Goal: Transaction & Acquisition: Obtain resource

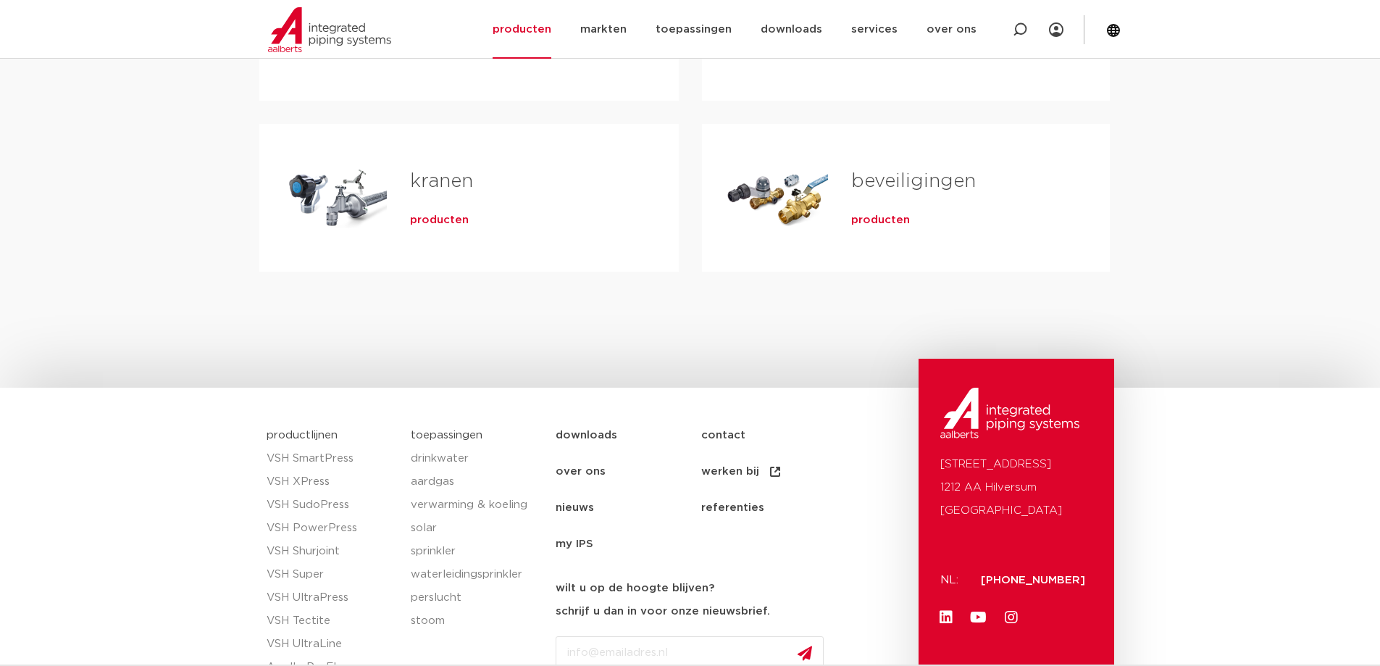
click at [451, 220] on span "producten" at bounding box center [439, 220] width 59 height 14
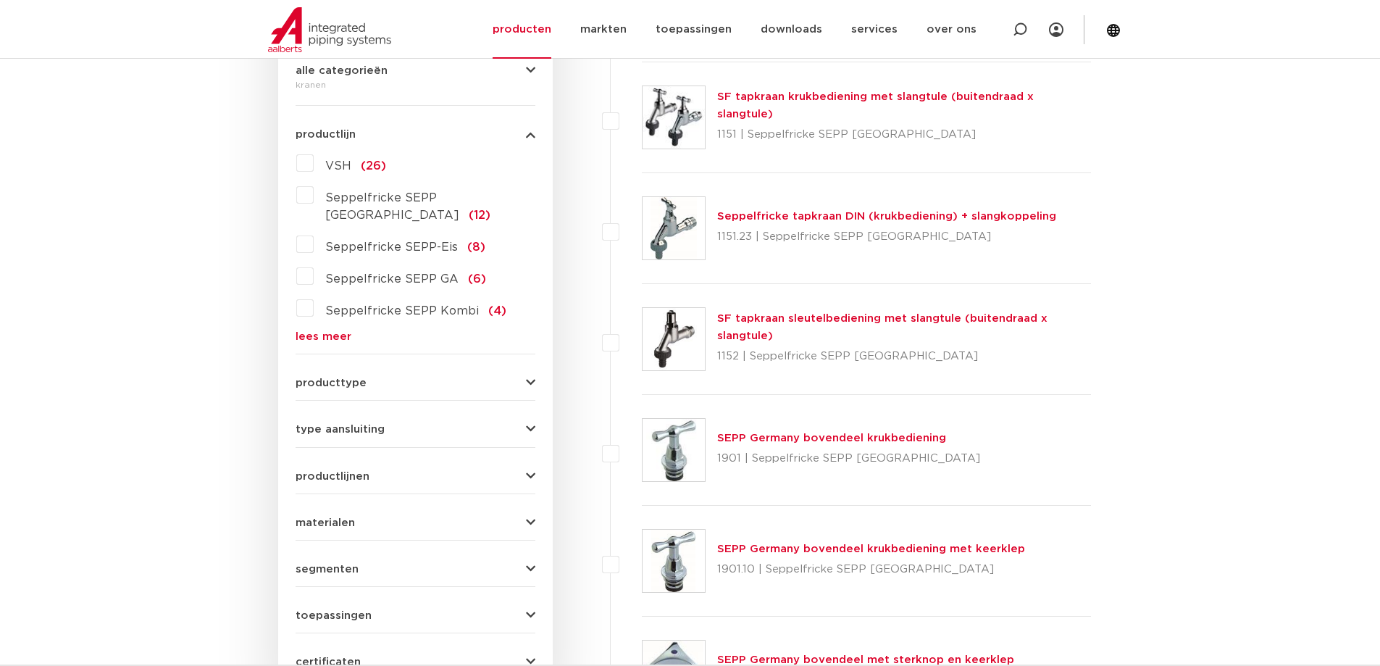
click at [328, 331] on link "lees meer" at bounding box center [416, 336] width 240 height 11
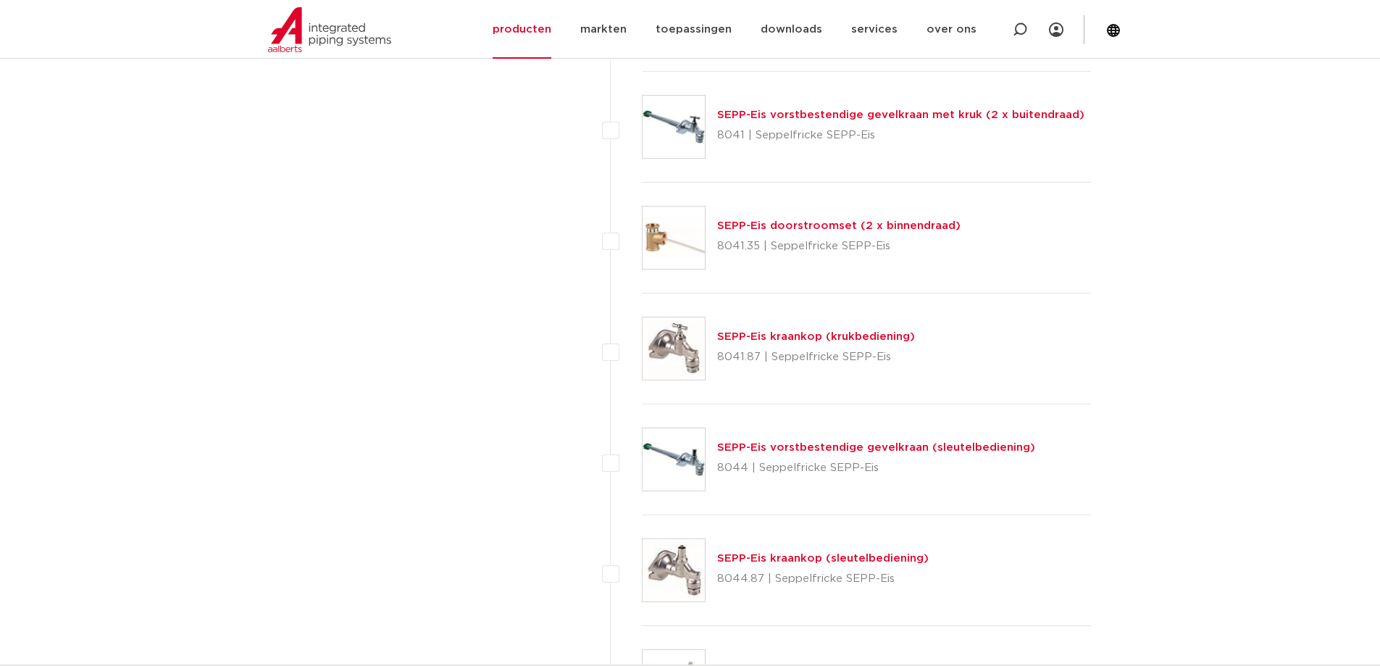
scroll to position [2609, 0]
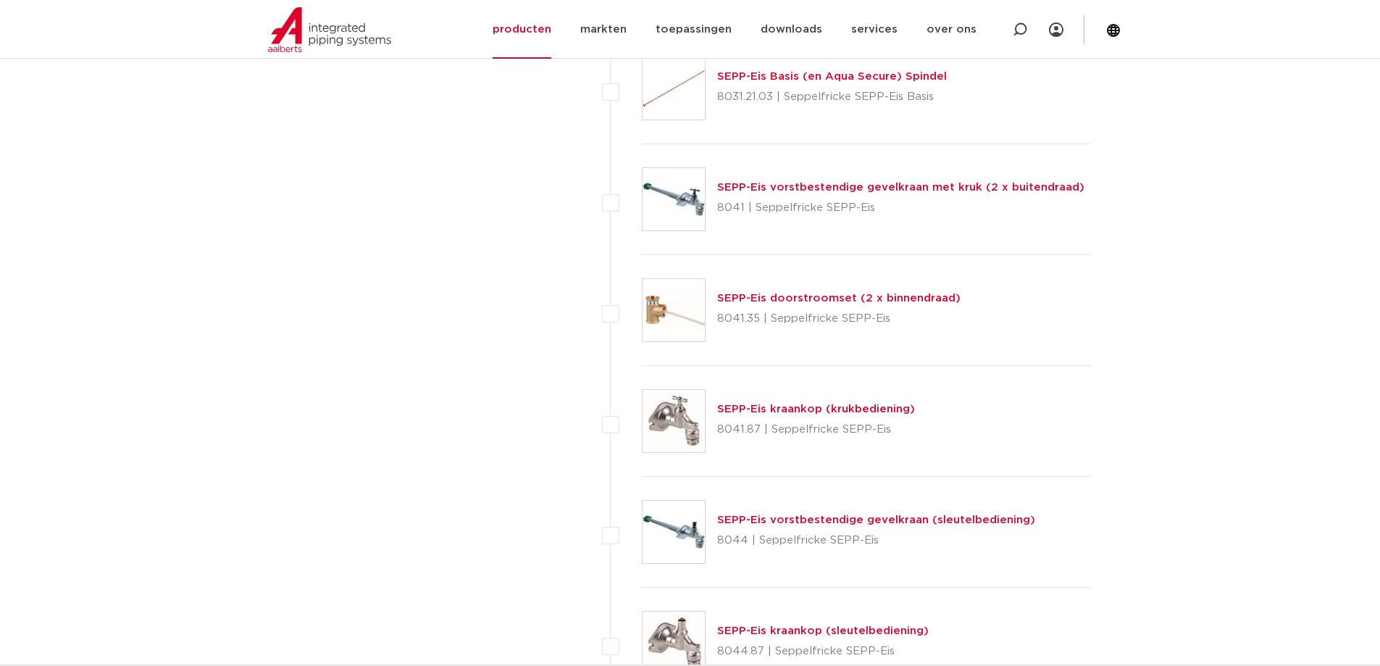
click at [809, 192] on link "SEPP-Eis vorstbestendige gevelkraan met kruk (2 x buitendraad)" at bounding box center [900, 187] width 367 height 11
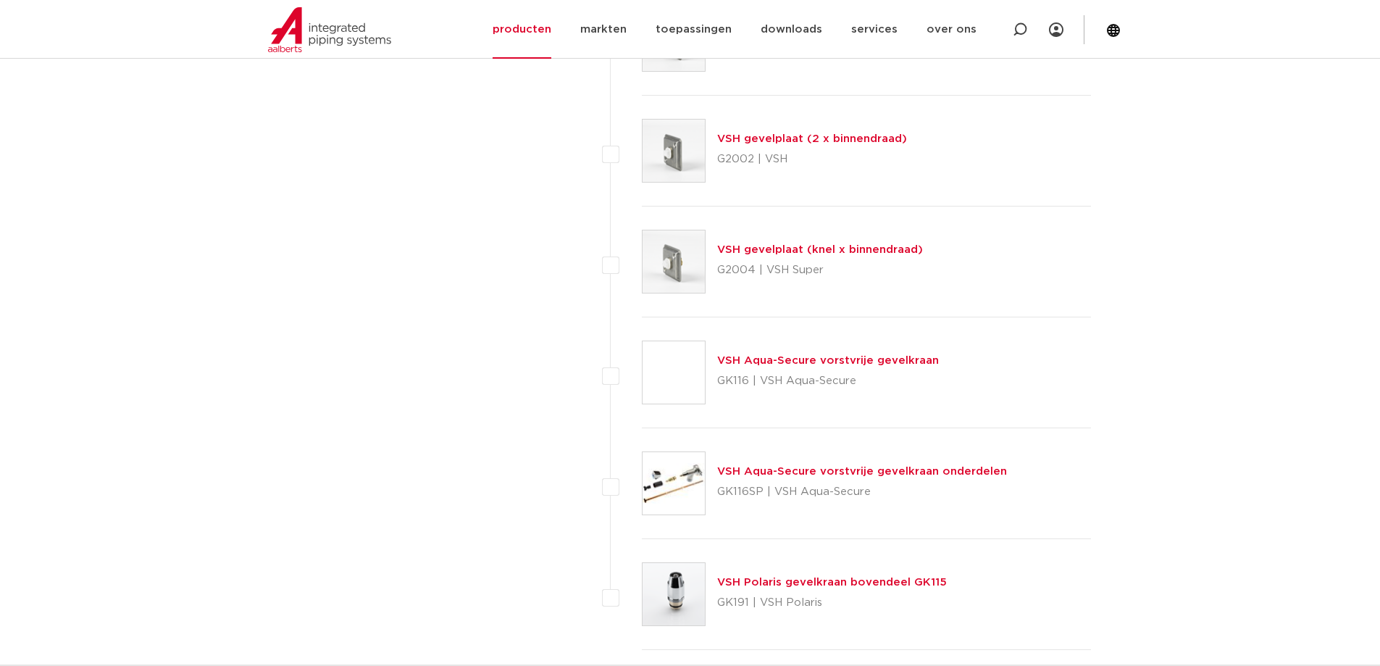
scroll to position [6594, 0]
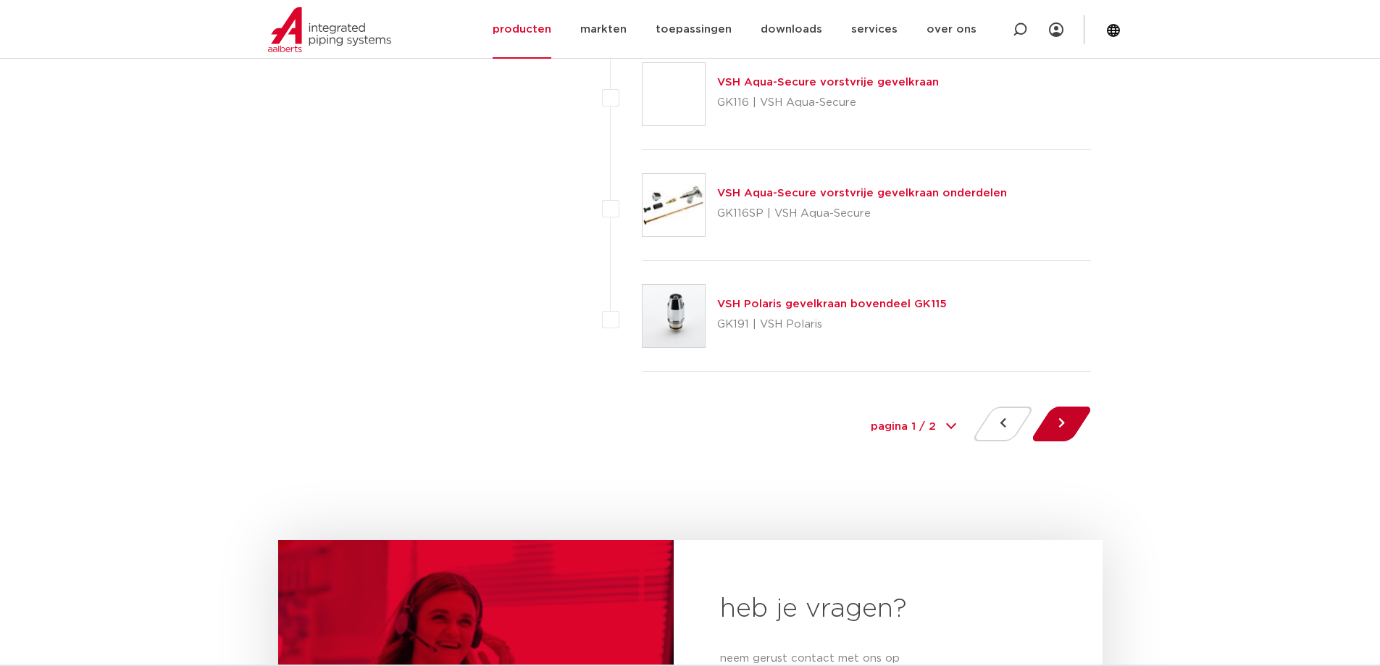
click at [1054, 422] on button at bounding box center [1061, 423] width 41 height 35
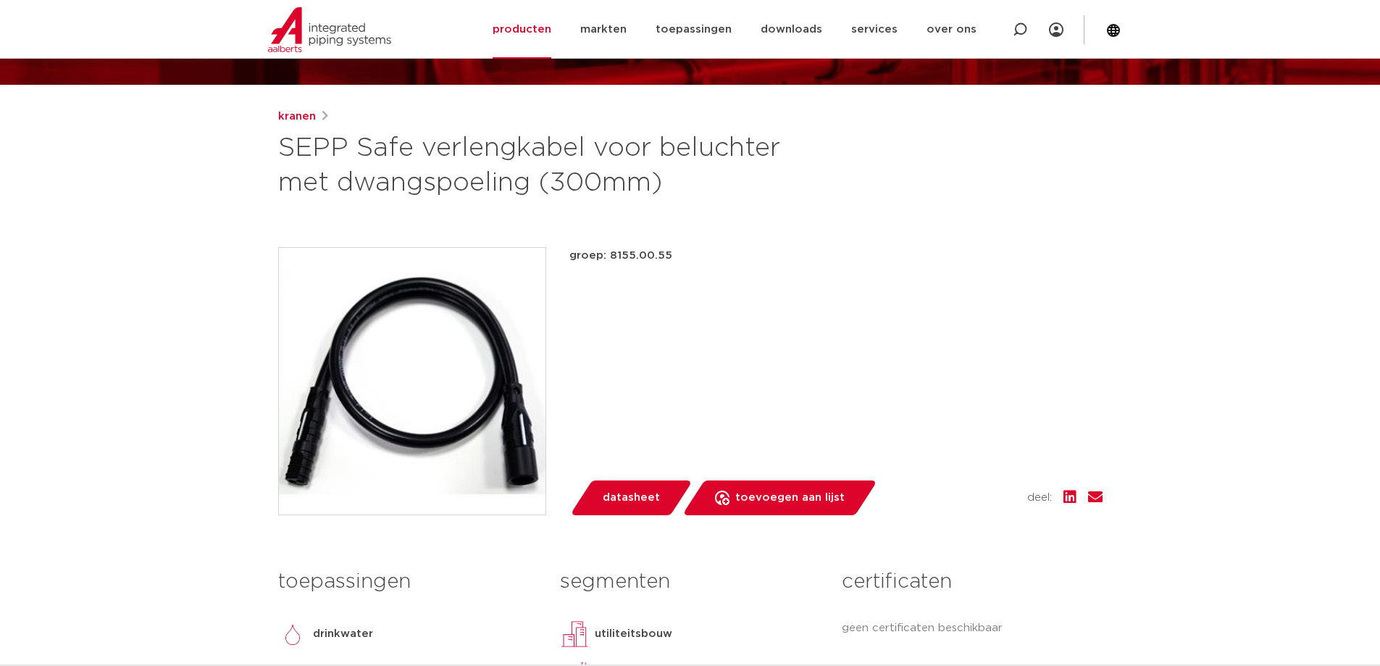
scroll to position [145, 0]
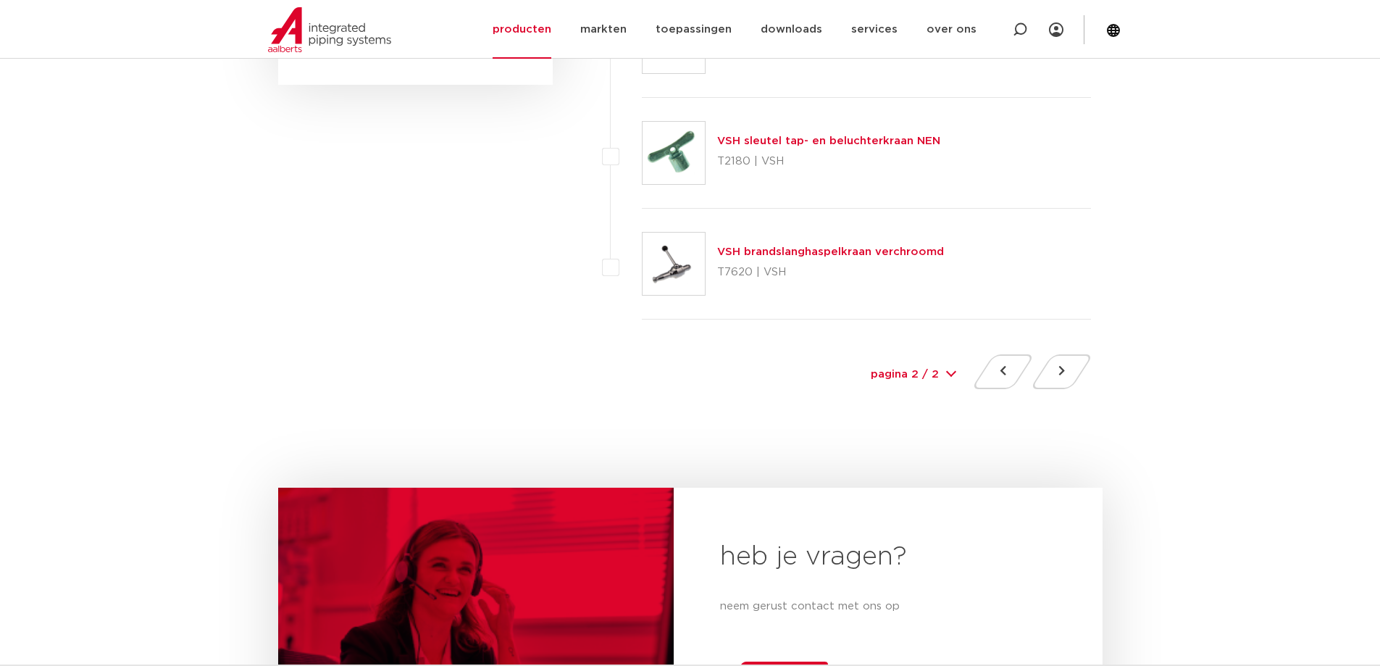
scroll to position [1014, 0]
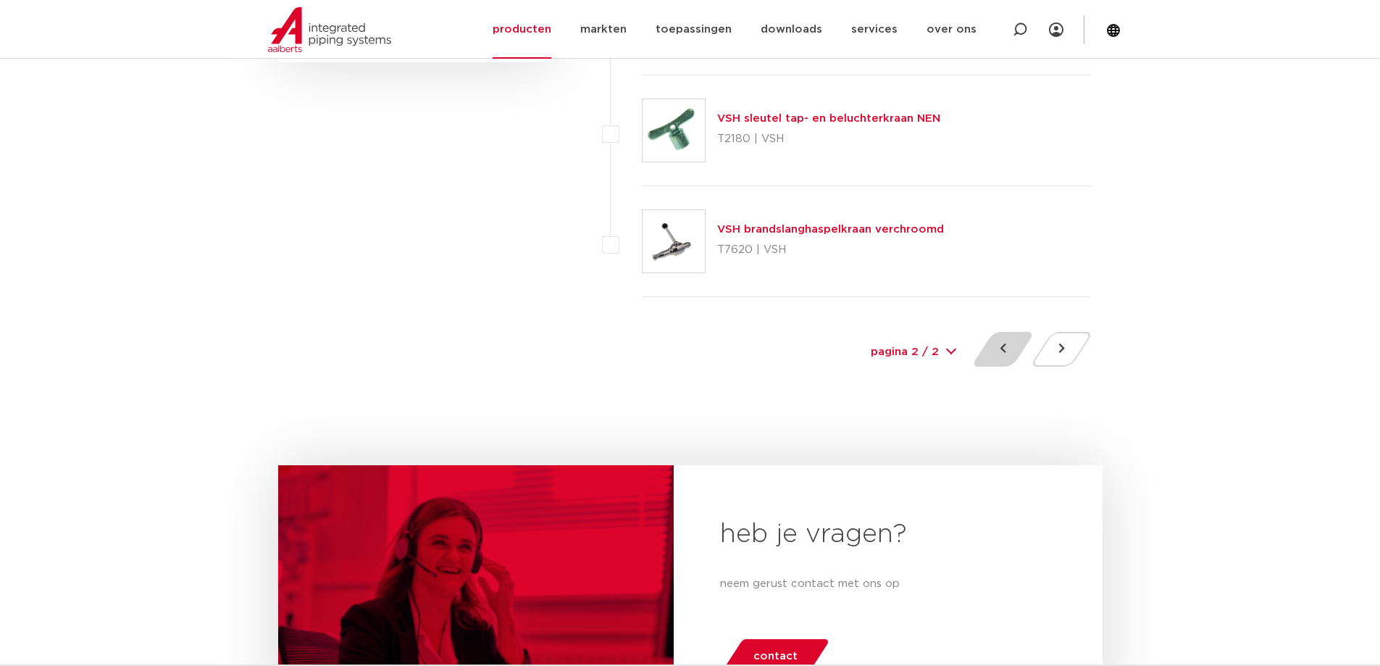
click at [1013, 349] on button at bounding box center [1003, 349] width 41 height 35
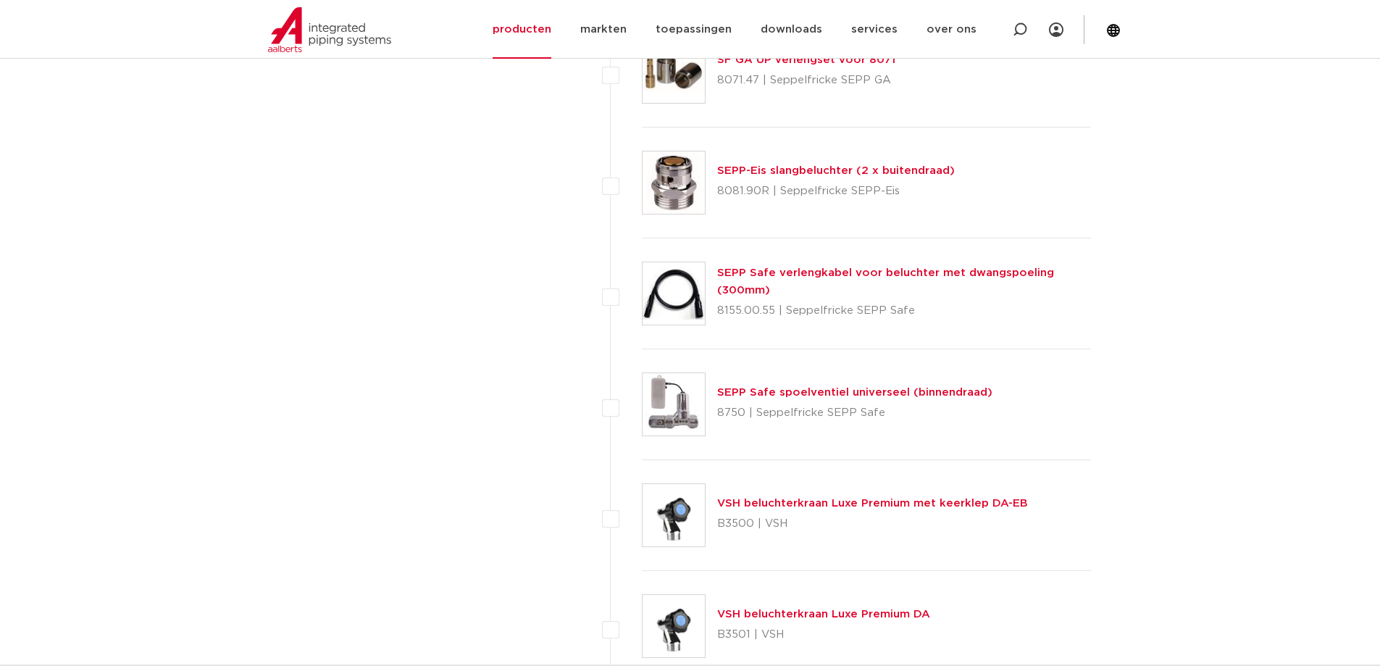
scroll to position [3777, 0]
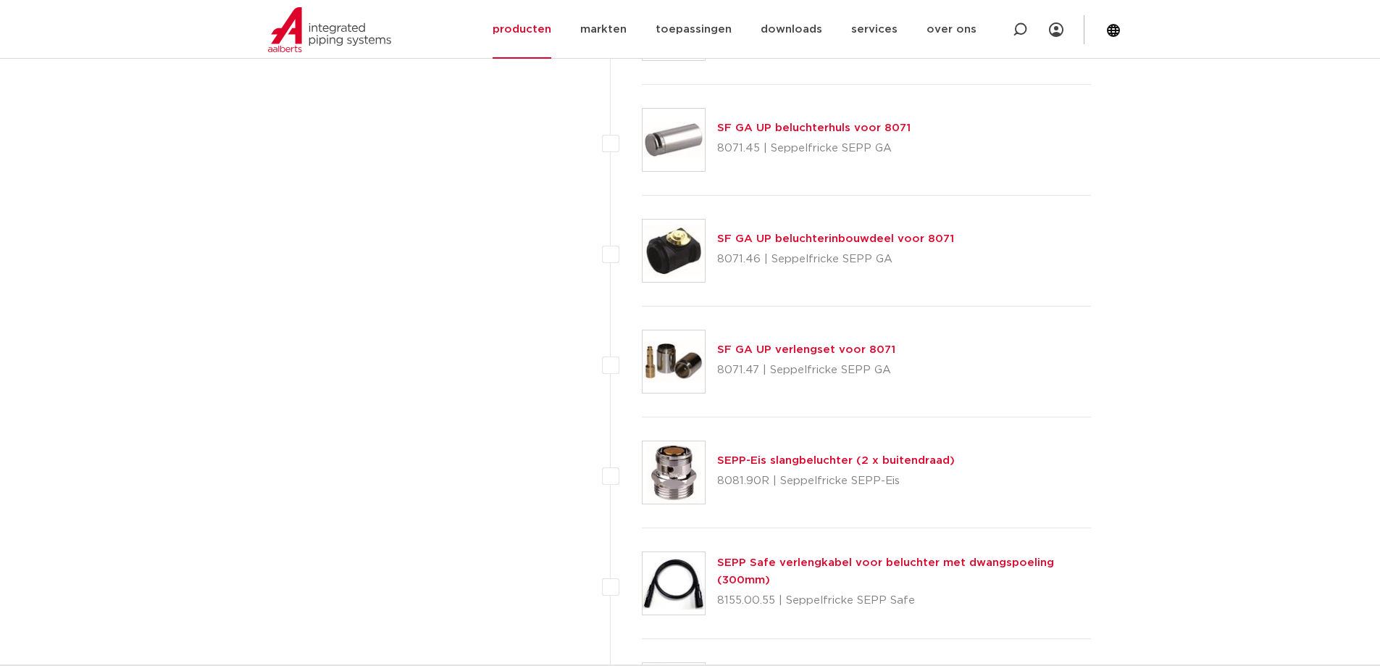
click at [745, 559] on link "SEPP Safe verlengkabel voor beluchter met dwangspoeling (300mm)" at bounding box center [885, 571] width 337 height 28
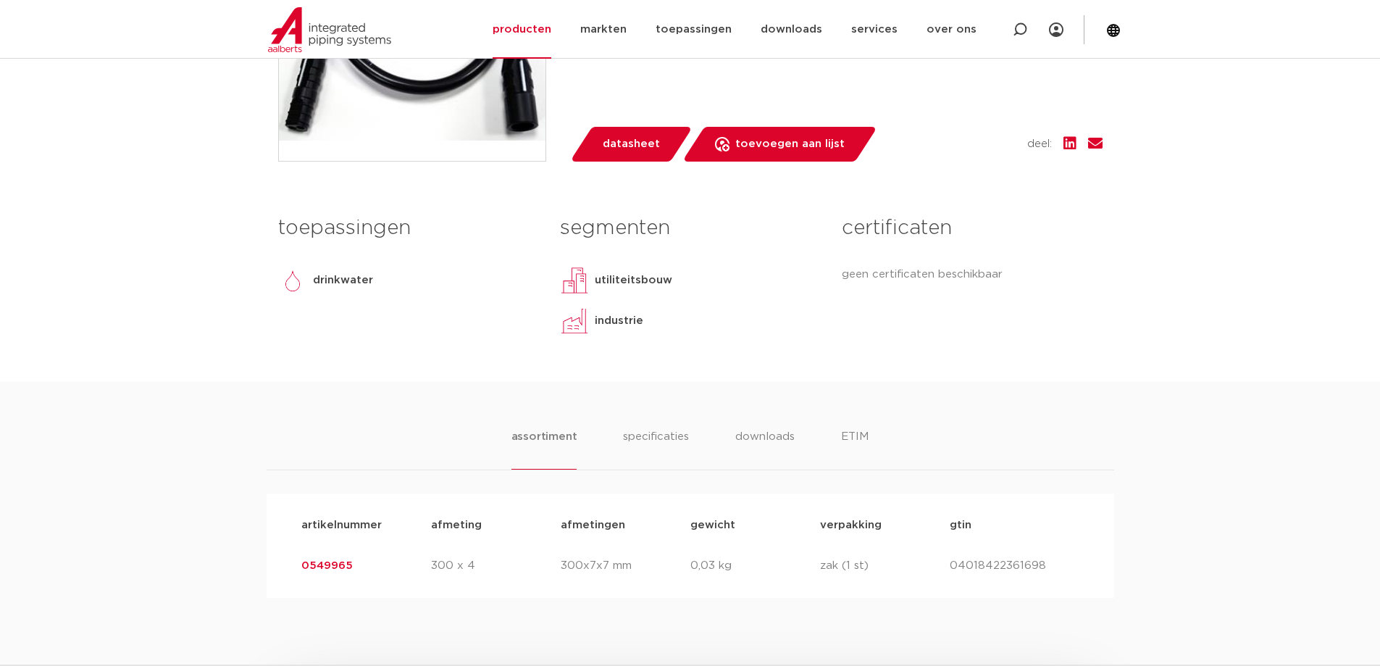
scroll to position [580, 0]
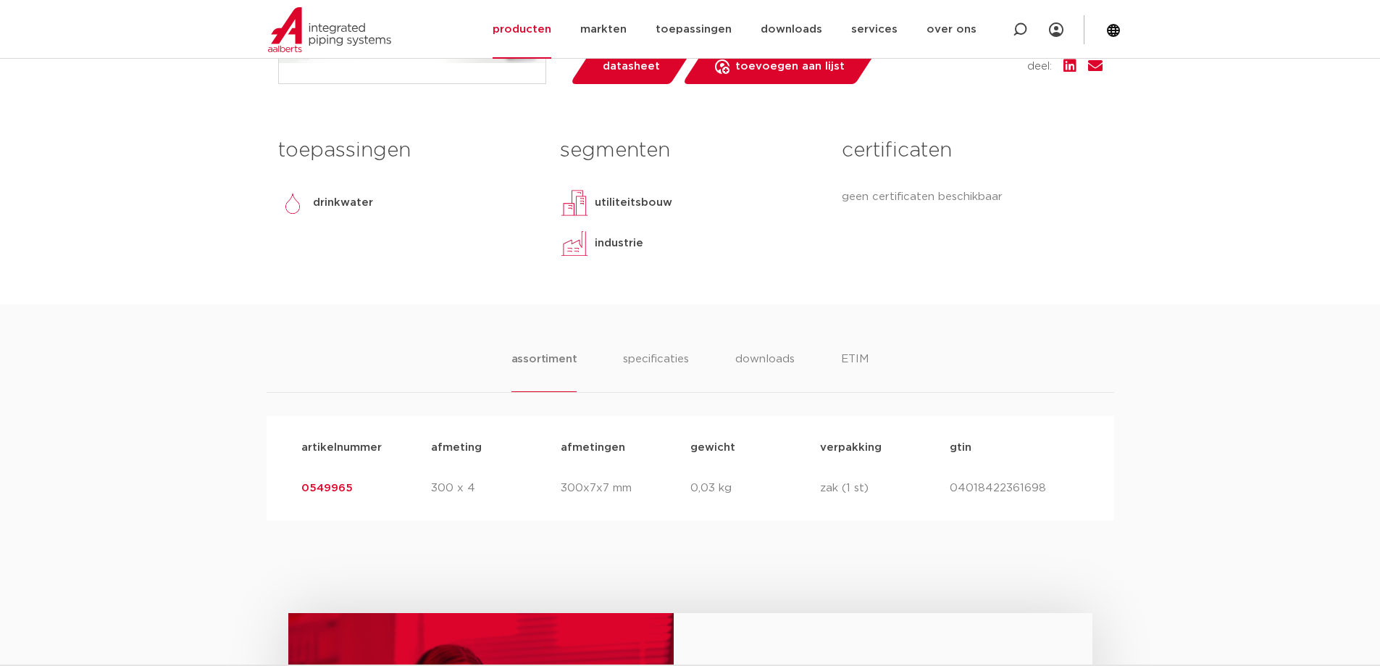
click at [617, 355] on ul "assortiment specificaties downloads ETIM" at bounding box center [691, 371] width 358 height 41
click at [648, 367] on li "specificaties" at bounding box center [657, 371] width 70 height 41
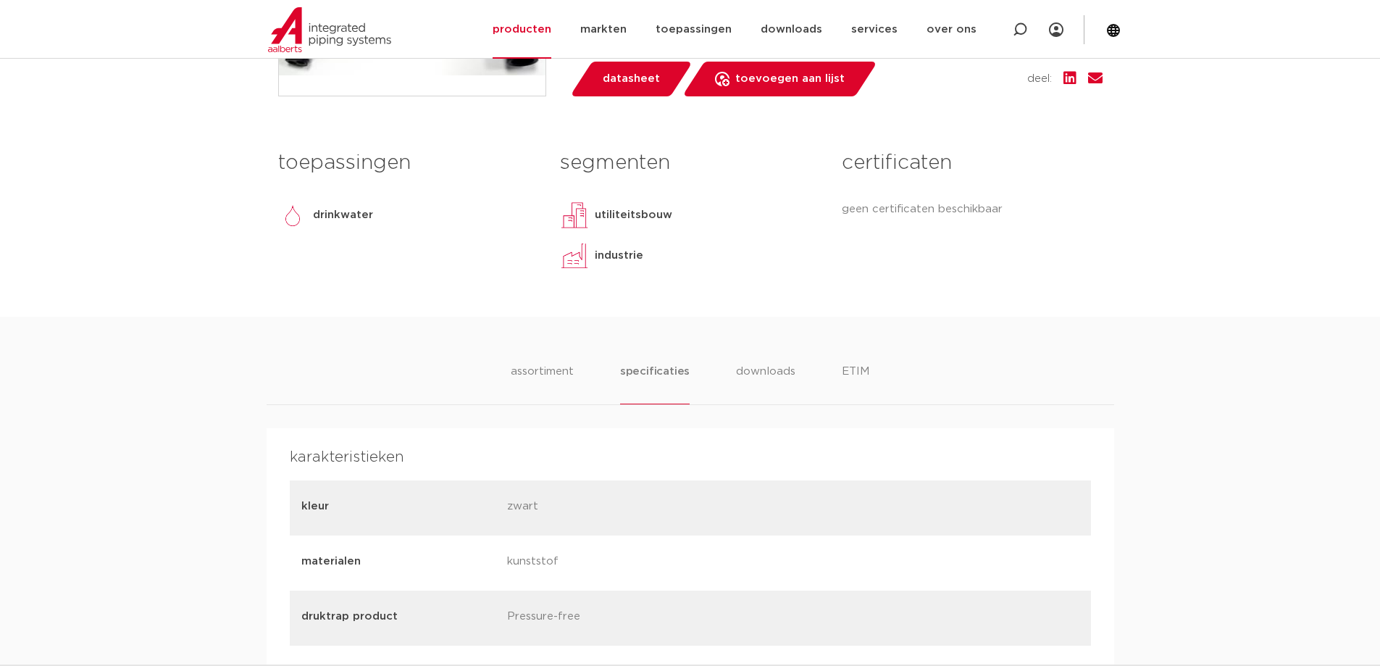
scroll to position [435, 0]
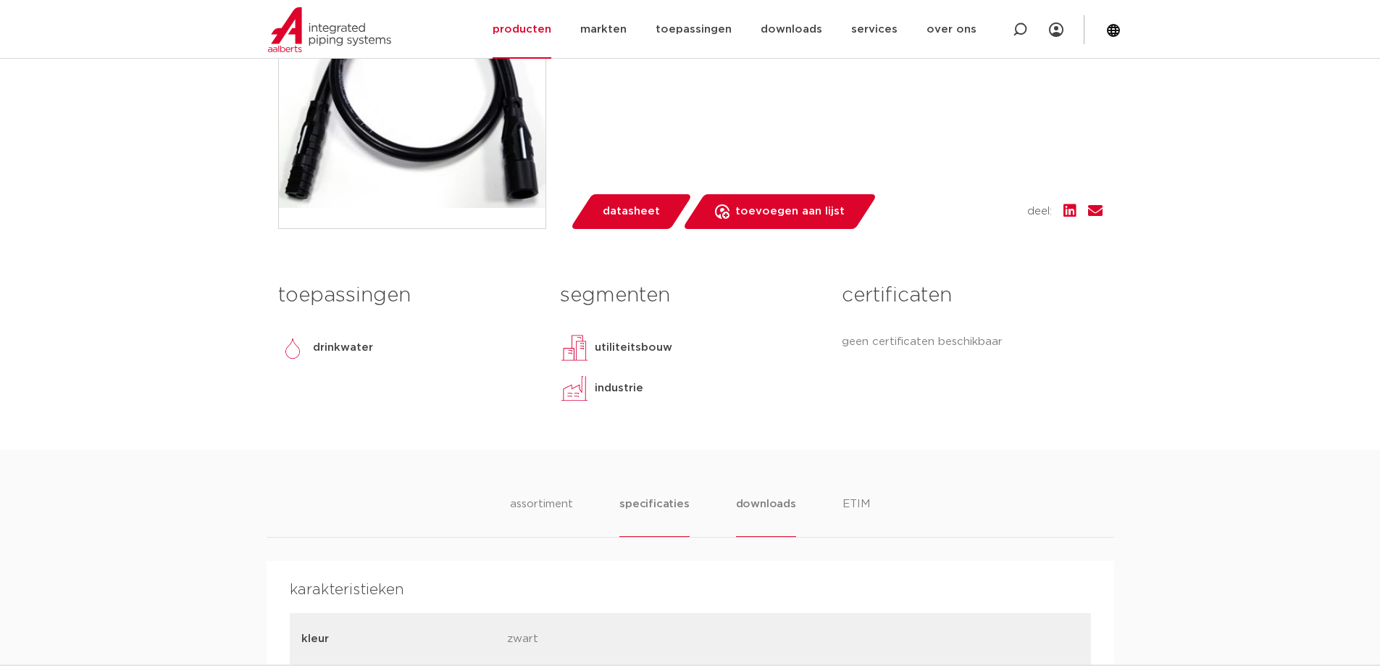
click at [754, 509] on li "downloads" at bounding box center [766, 516] width 60 height 41
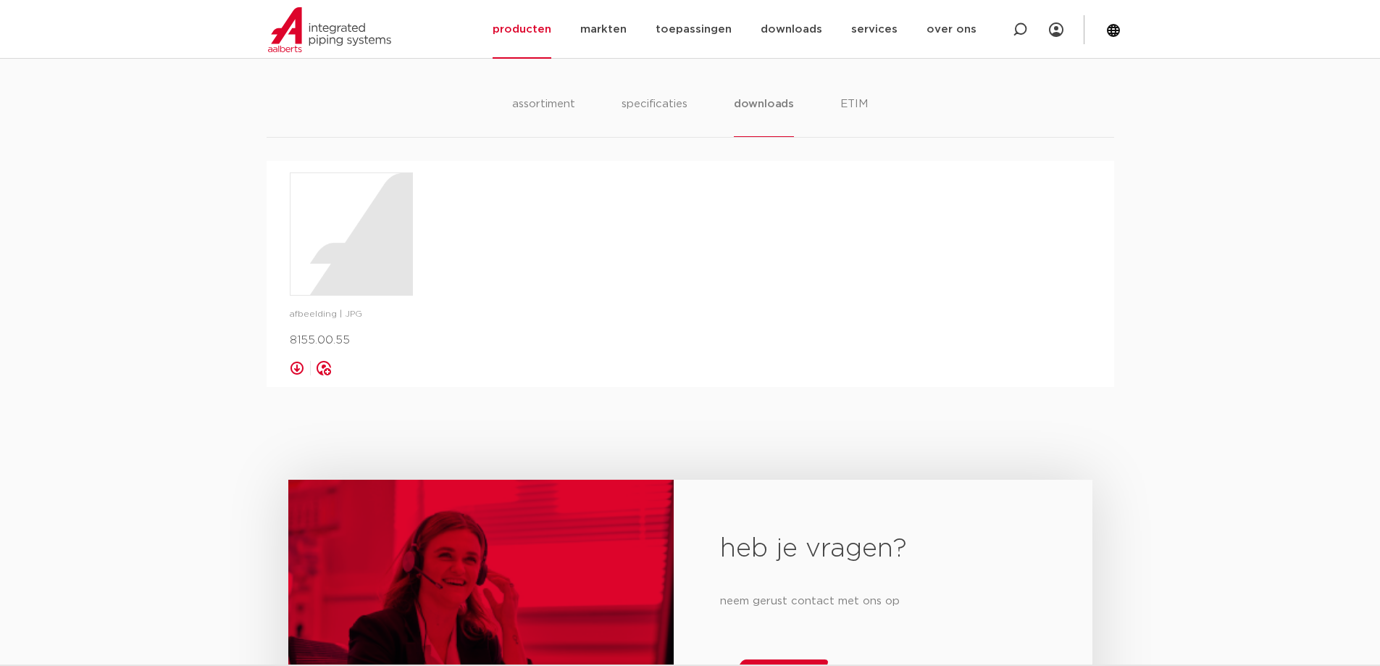
scroll to position [725, 0]
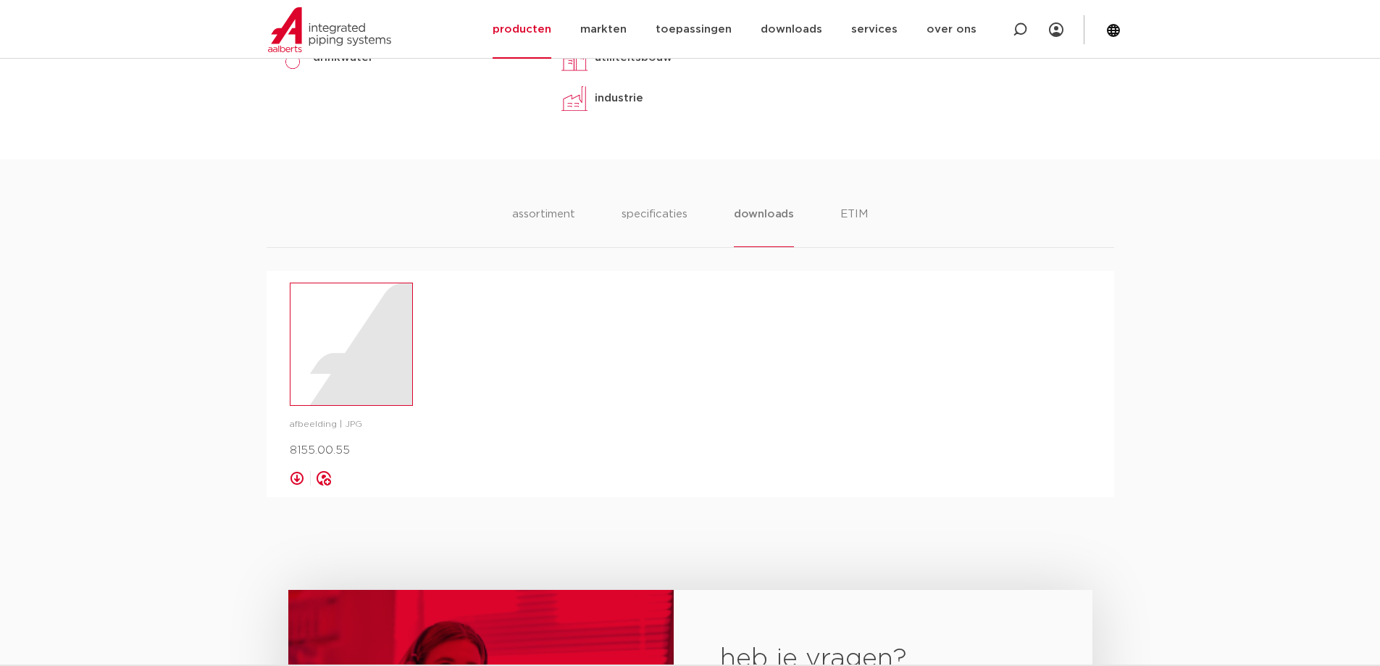
click at [332, 387] on div at bounding box center [352, 344] width 122 height 122
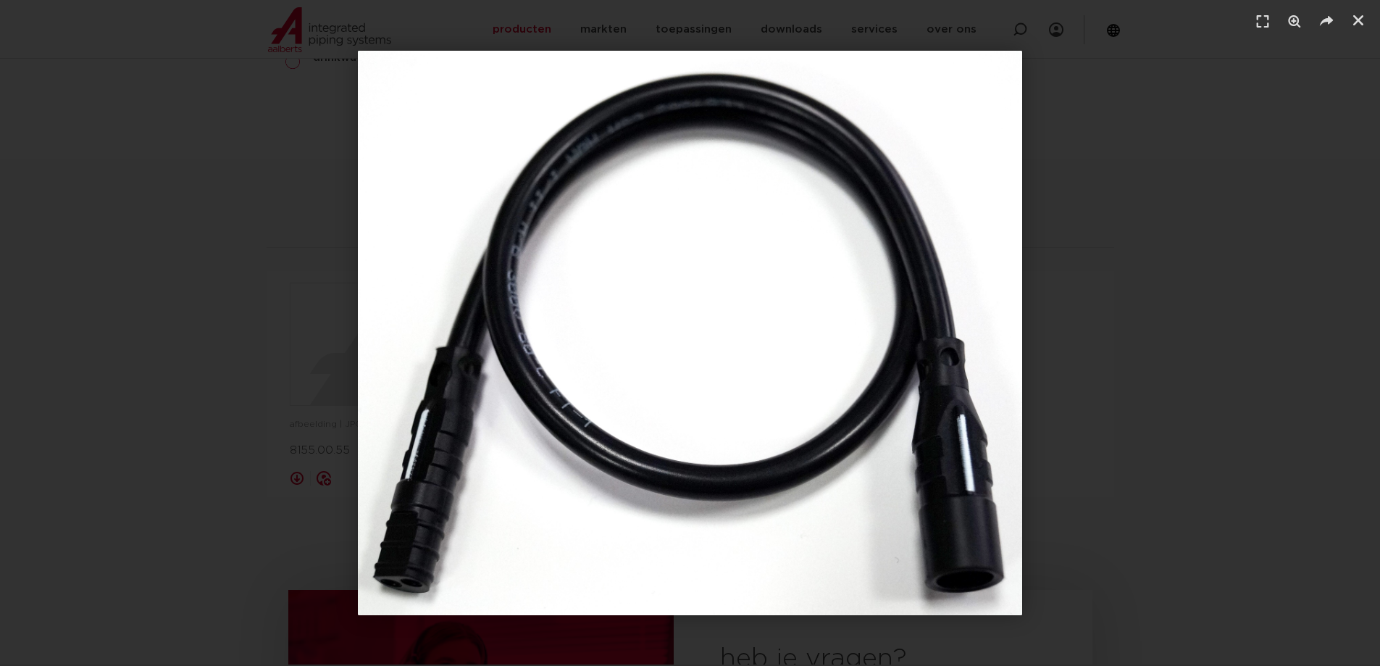
click at [1093, 185] on div "1 / 1" at bounding box center [690, 333] width 1279 height 564
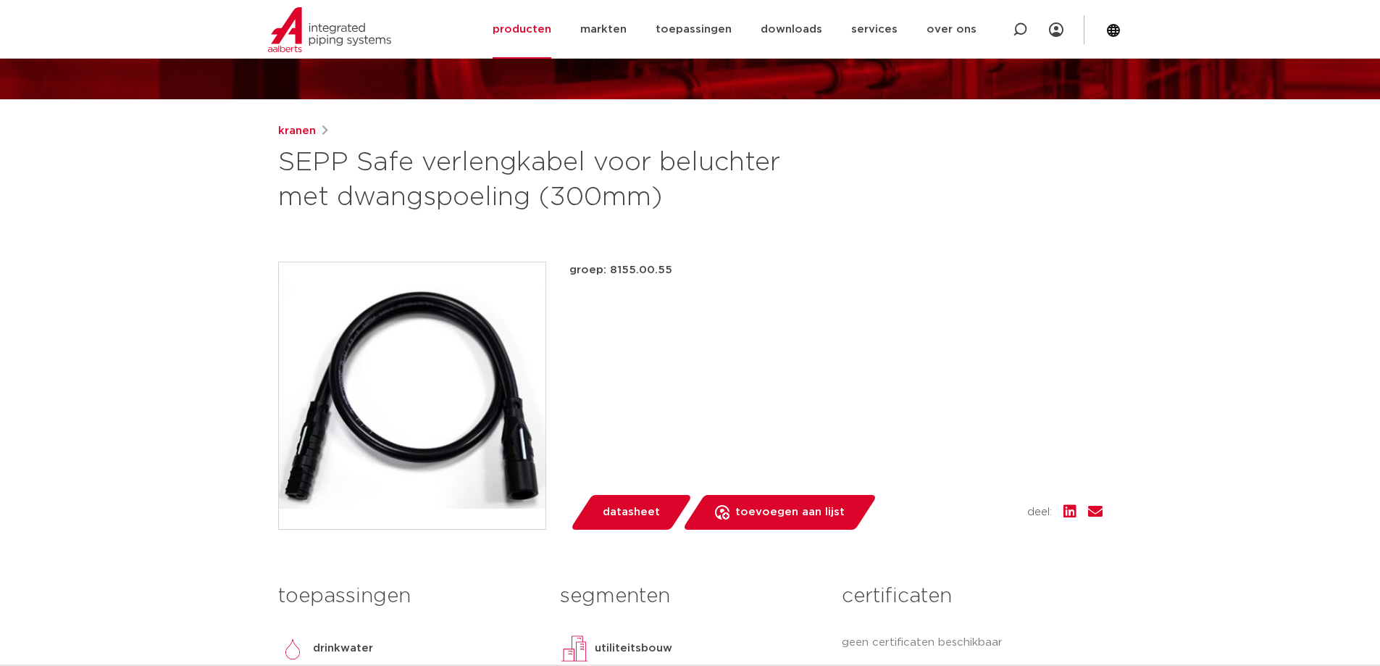
scroll to position [145, 0]
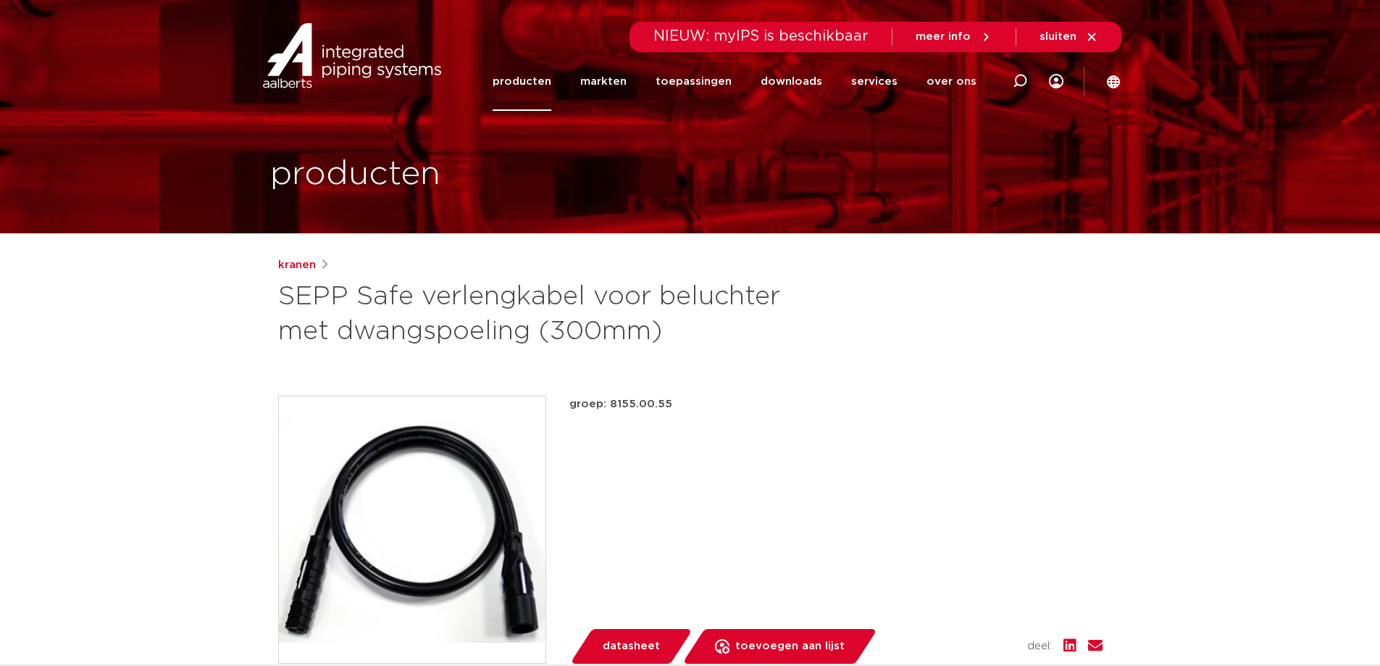
click at [585, 270] on div "kranen" at bounding box center [690, 265] width 825 height 17
click at [571, 296] on h1 "SEPP Safe verlengkabel voor beluchter met dwangspoeling (300mm)" at bounding box center [550, 315] width 544 height 70
click at [575, 299] on h1 "SEPP Safe verlengkabel voor beluchter met dwangspoeling (300mm)" at bounding box center [550, 315] width 544 height 70
click at [611, 296] on h1 "SEPP Safe verlengkabel voor beluchter met dwangspoeling (300mm)" at bounding box center [550, 315] width 544 height 70
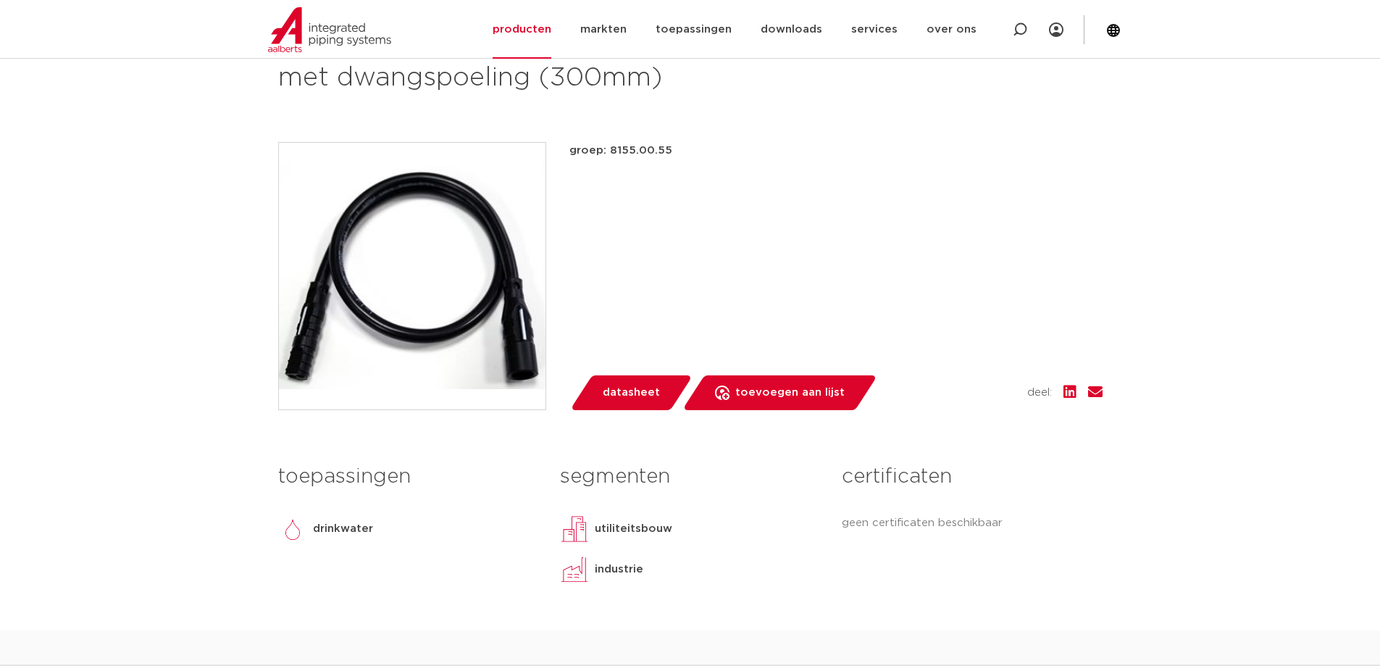
scroll to position [362, 0]
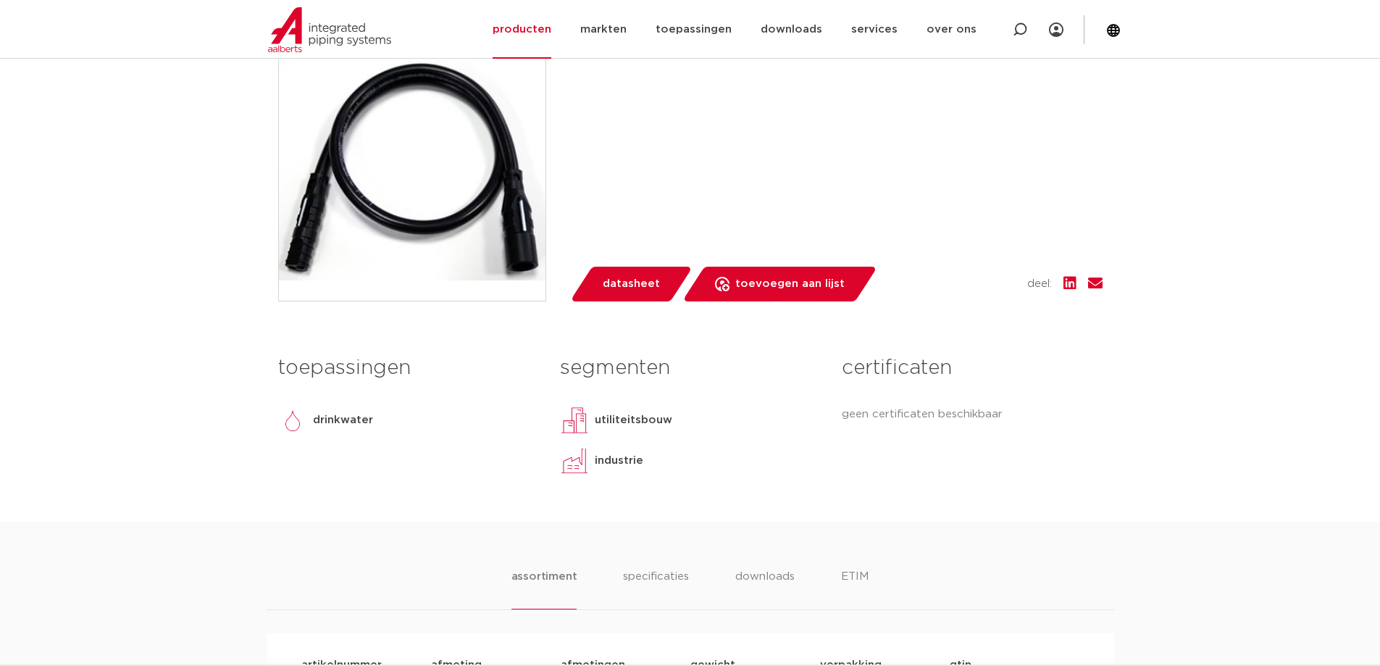
click at [417, 262] on img at bounding box center [412, 167] width 267 height 267
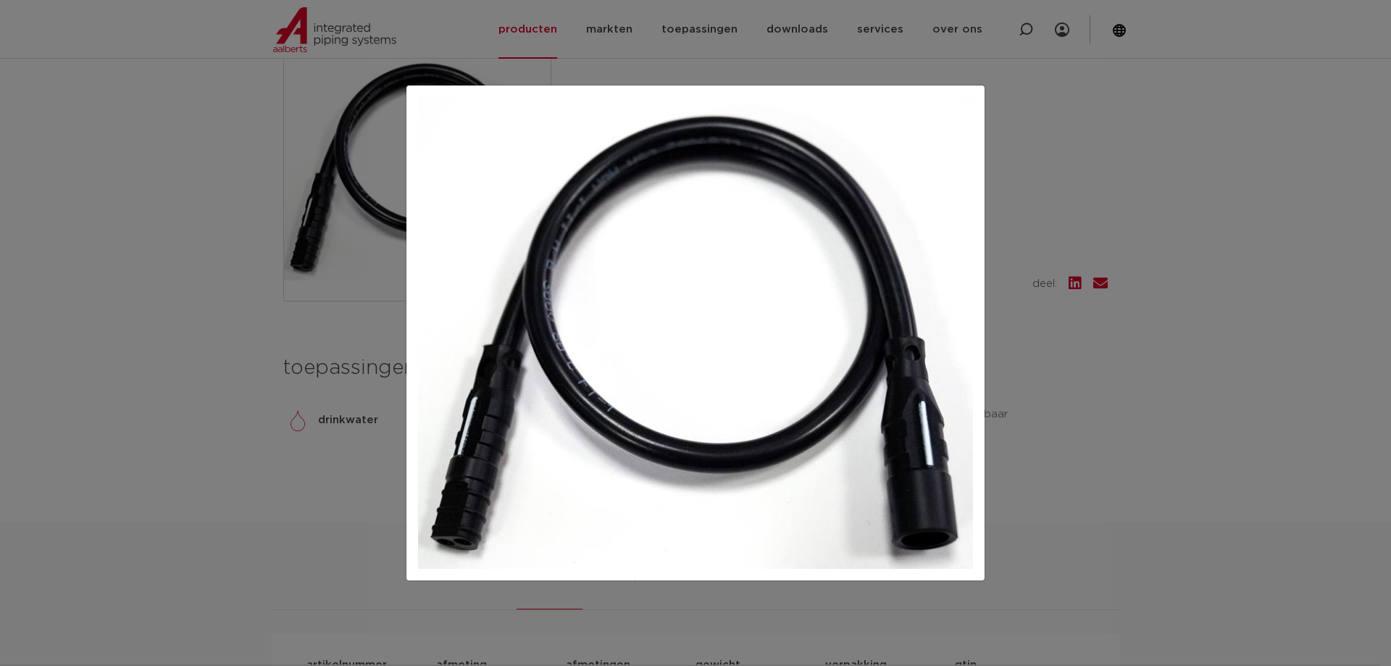
click at [1088, 196] on div at bounding box center [695, 333] width 1391 height 666
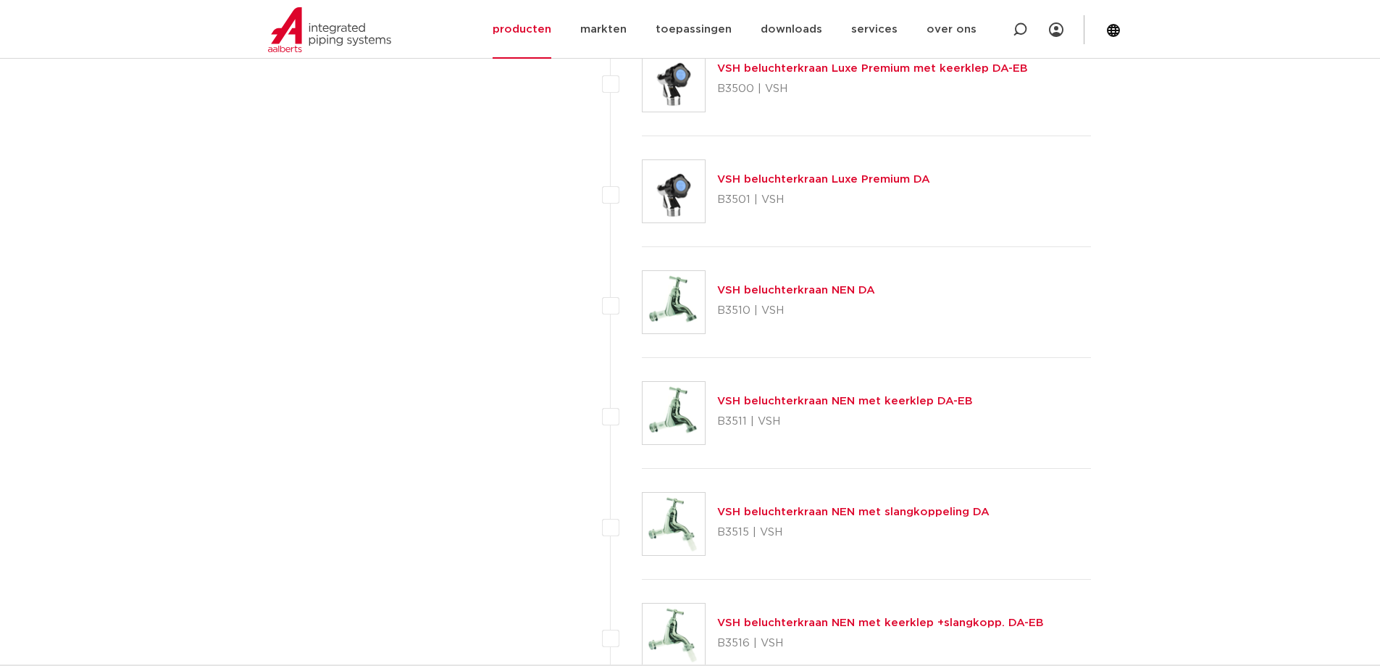
scroll to position [4493, 0]
